Goal: Contribute content: Add original content to the website for others to see

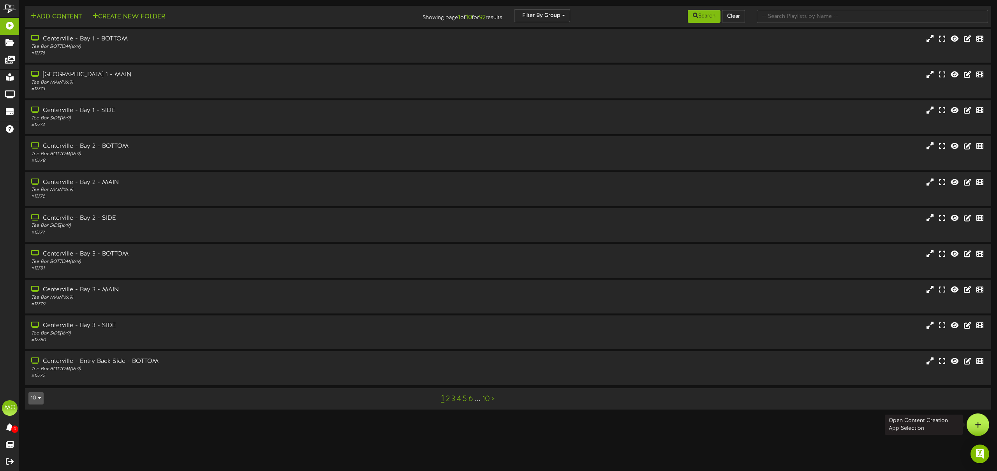
click at [975, 422] on icon at bounding box center [977, 425] width 7 height 7
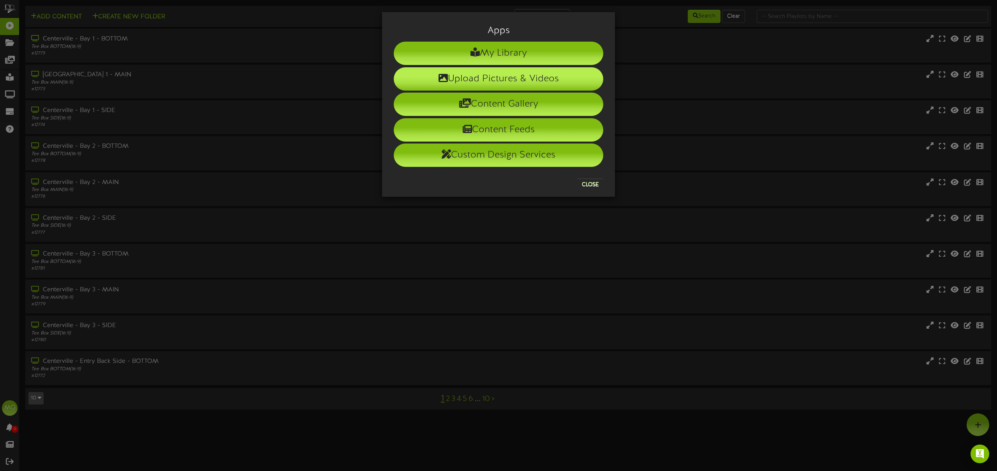
click at [541, 83] on li "Upload Pictures & Videos" at bounding box center [498, 78] width 209 height 23
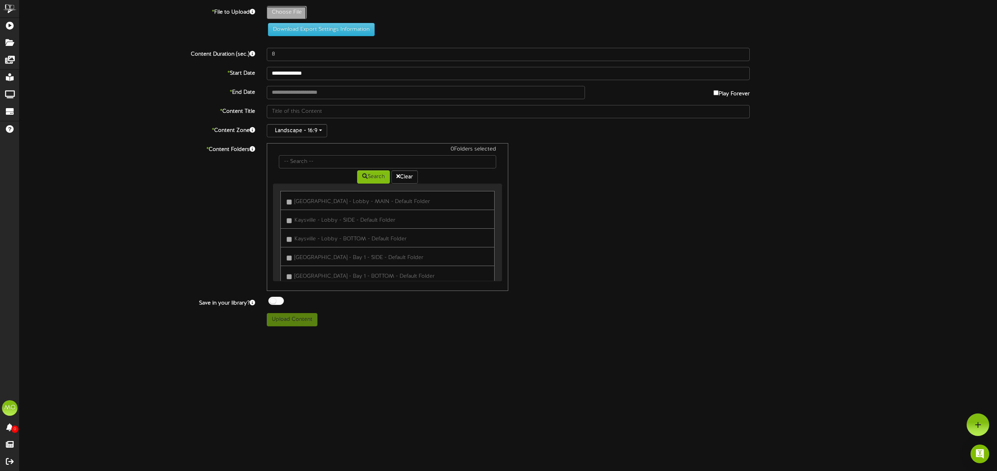
type input "**********"
type input "WELCOMERileyGreen"
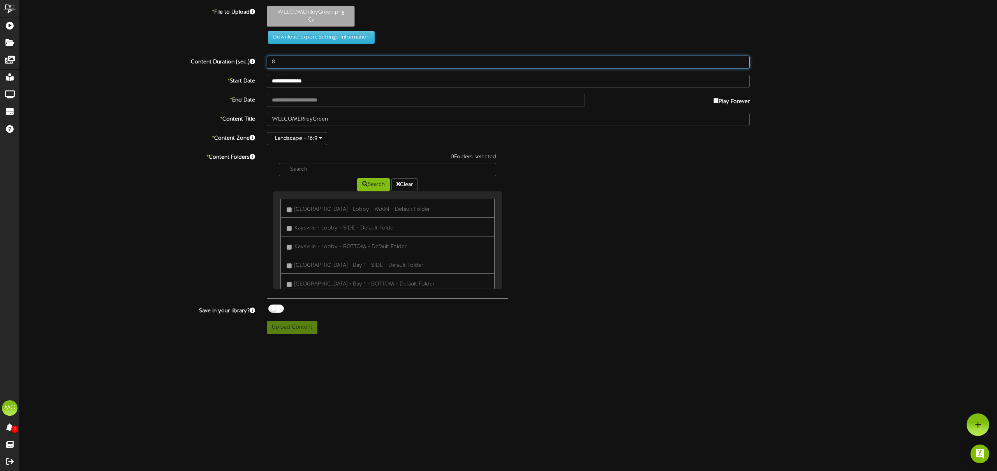
click at [310, 62] on input "8" at bounding box center [508, 62] width 483 height 13
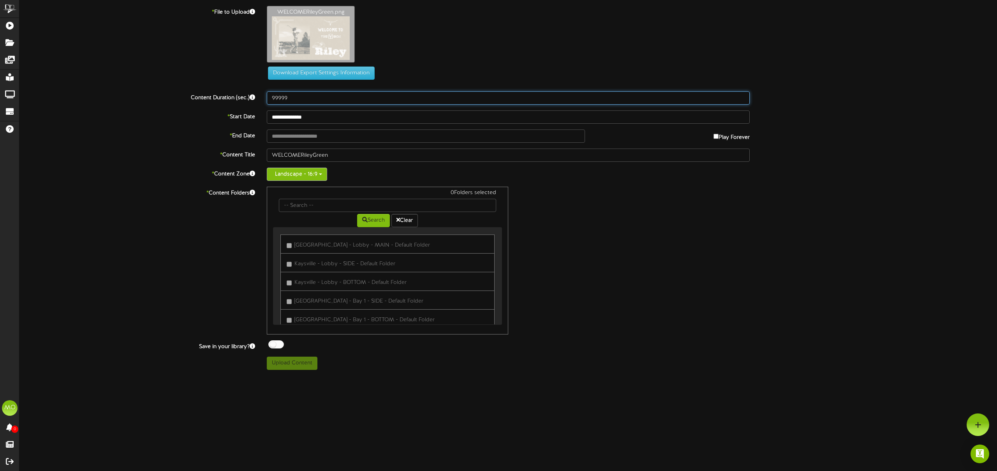
type input "99999"
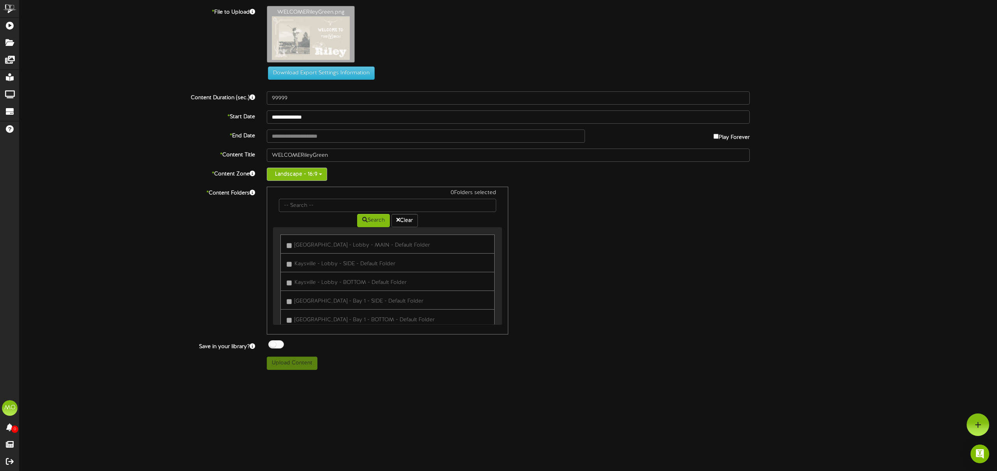
click at [295, 173] on button "Landscape - 16:9" at bounding box center [297, 174] width 60 height 13
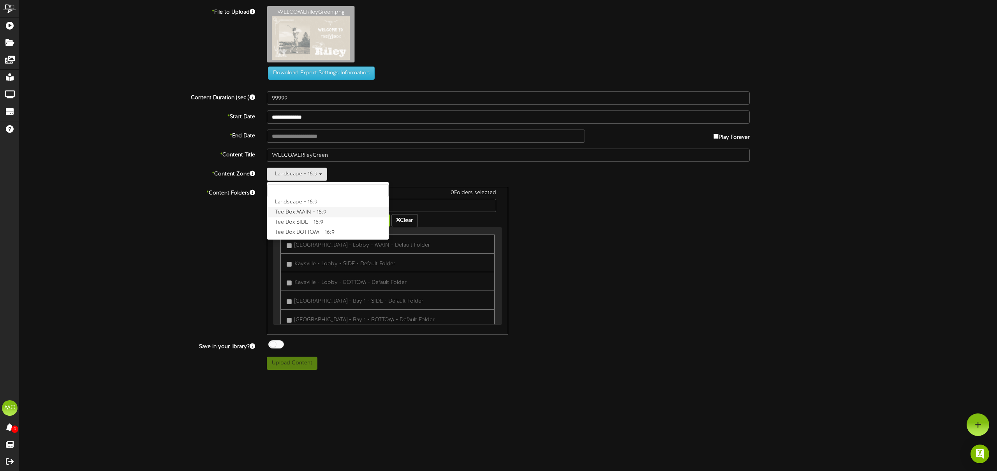
click at [308, 213] on label "Tee Box MAIN - 16:9" at bounding box center [327, 212] width 121 height 10
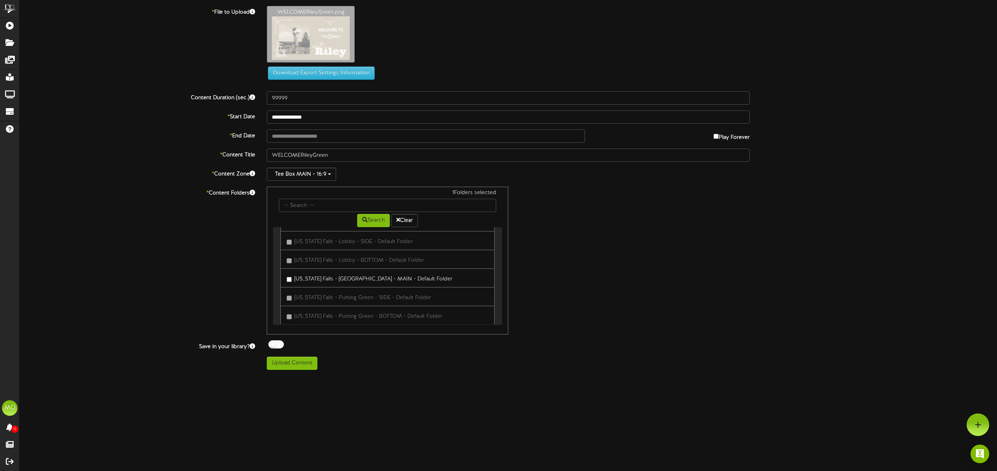
scroll to position [830, 0]
click at [301, 363] on button "Upload Content" at bounding box center [292, 363] width 51 height 13
type input "**********"
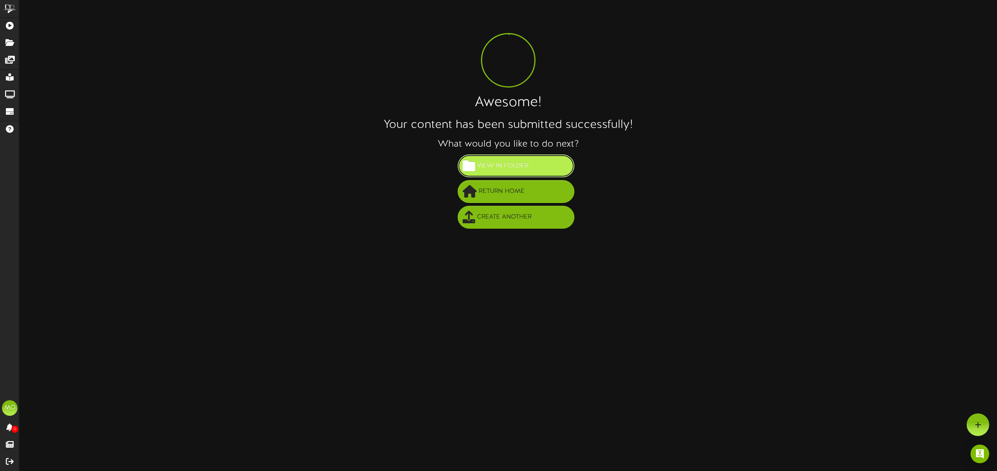
click at [503, 170] on span "View in Folder" at bounding box center [502, 166] width 55 height 13
